Goal: Check status: Check status

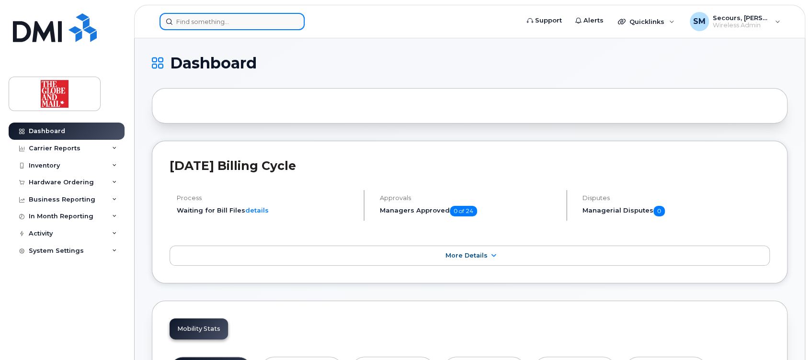
click at [231, 20] on input at bounding box center [231, 21] width 145 height 17
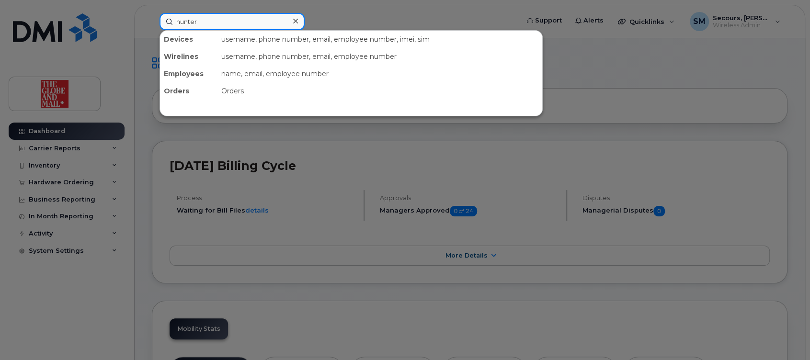
type input "hunter"
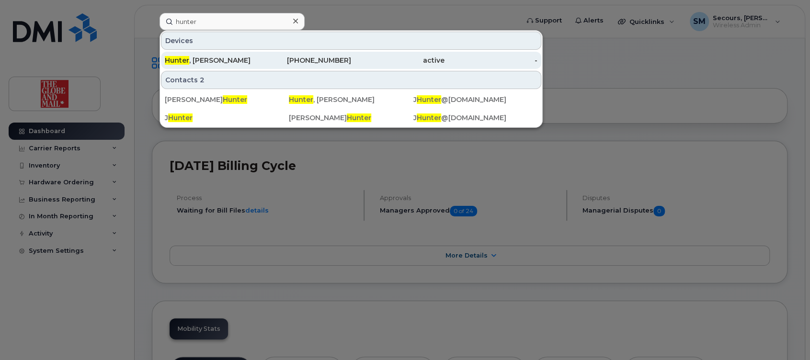
click at [203, 62] on div "Hunter , Justine" at bounding box center [211, 61] width 93 height 10
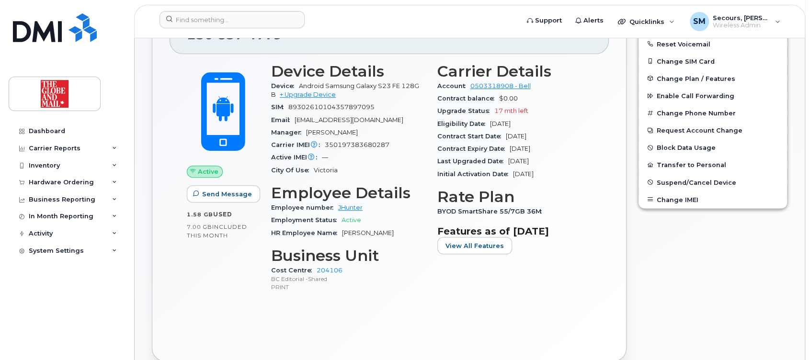
scroll to position [255, 0]
